Goal: Transaction & Acquisition: Subscribe to service/newsletter

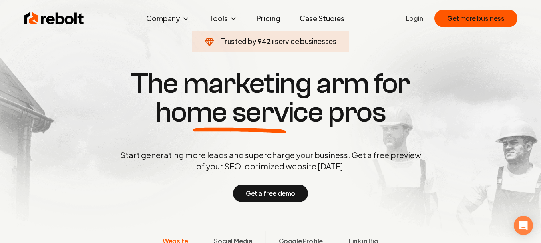
click at [134, 46] on section "Trusted by 942 + service businesses The marketing arm for home service pros Sta…" at bounding box center [270, 135] width 397 height 219
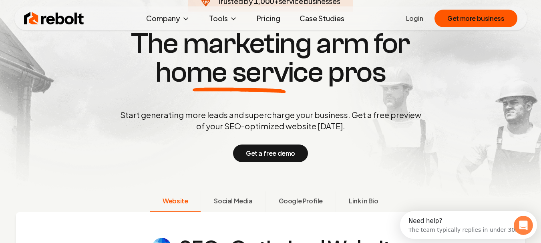
click at [269, 21] on link "Pricing" at bounding box center [268, 18] width 36 height 16
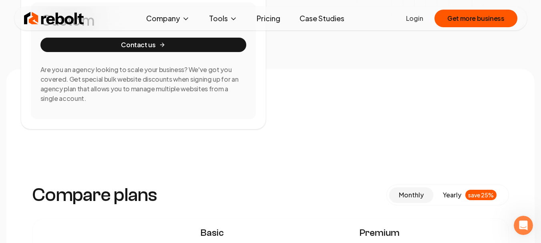
scroll to position [520, 0]
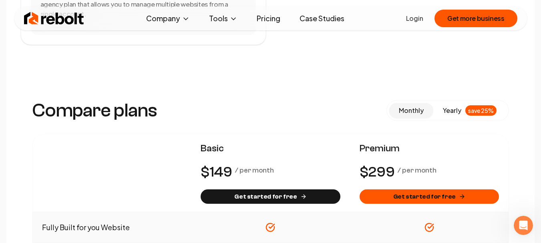
click at [459, 117] on button "yearly save 25%" at bounding box center [469, 110] width 73 height 15
click at [412, 109] on span "monthly" at bounding box center [411, 110] width 25 height 8
click at [450, 108] on span "yearly" at bounding box center [452, 111] width 18 height 10
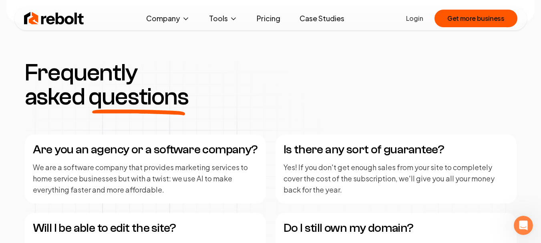
scroll to position [1161, 0]
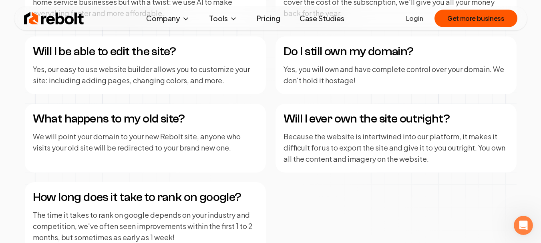
scroll to position [1321, 0]
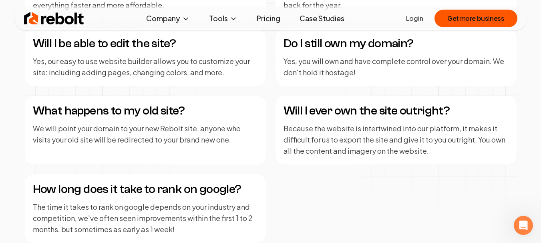
click at [267, 97] on div "Are you an agency or a software company? We are a software company that provide…" at bounding box center [271, 96] width 492 height 293
